Goal: Navigation & Orientation: Find specific page/section

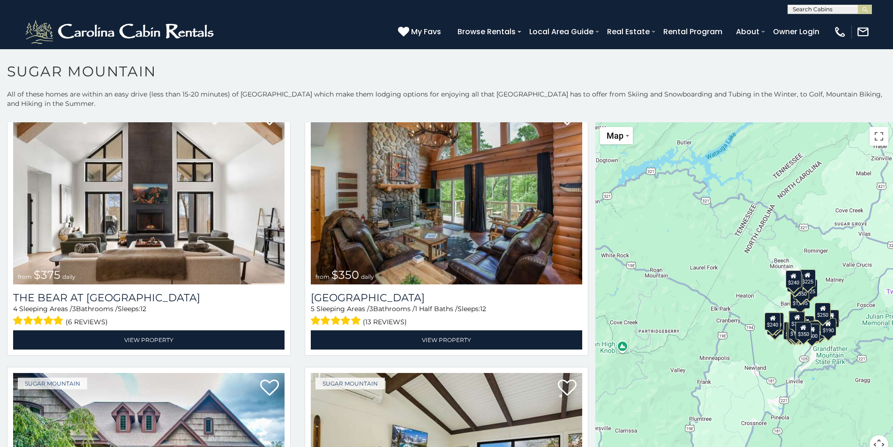
scroll to position [5, 0]
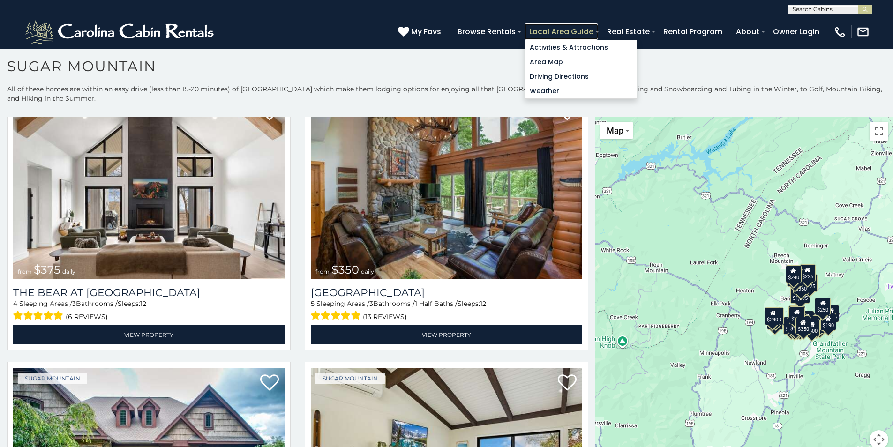
click at [594, 30] on link "Local Area Guide" at bounding box center [562, 31] width 74 height 16
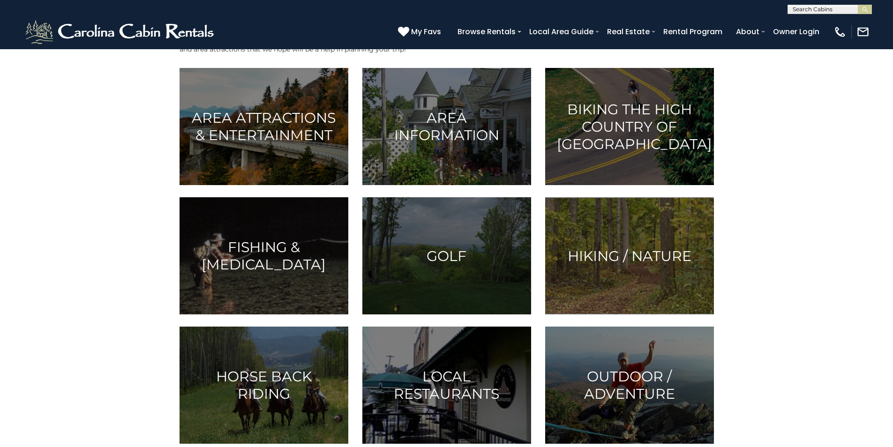
scroll to position [234, 0]
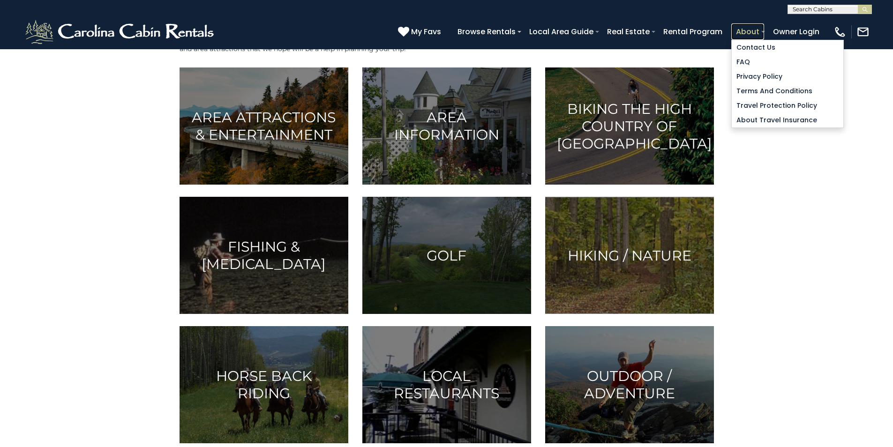
click at [743, 36] on link "About" at bounding box center [748, 31] width 33 height 16
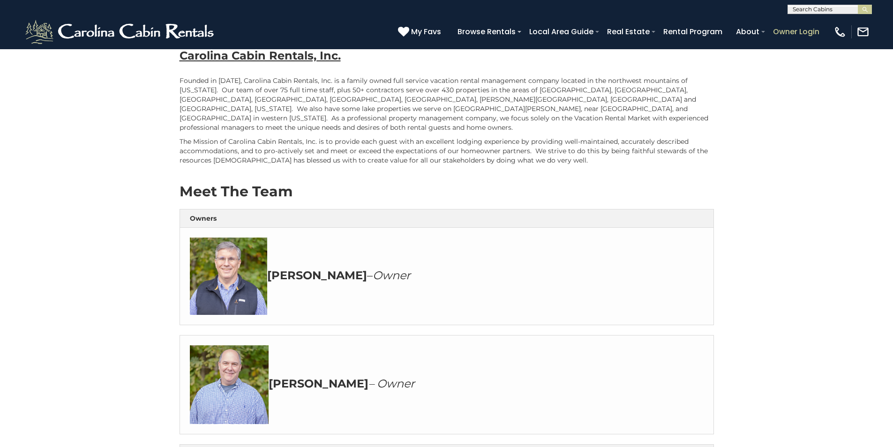
scroll to position [188, 0]
click at [432, 30] on span "My Favs" at bounding box center [426, 32] width 30 height 12
